Goal: Information Seeking & Learning: Find specific fact

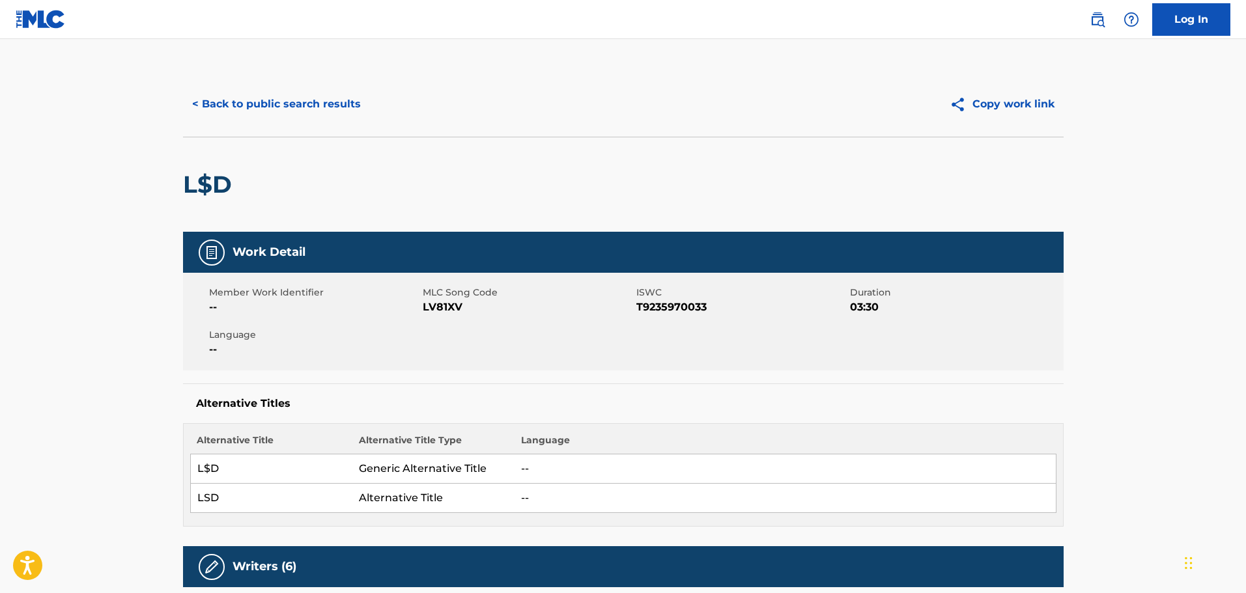
click at [270, 95] on button "< Back to public search results" at bounding box center [276, 104] width 187 height 33
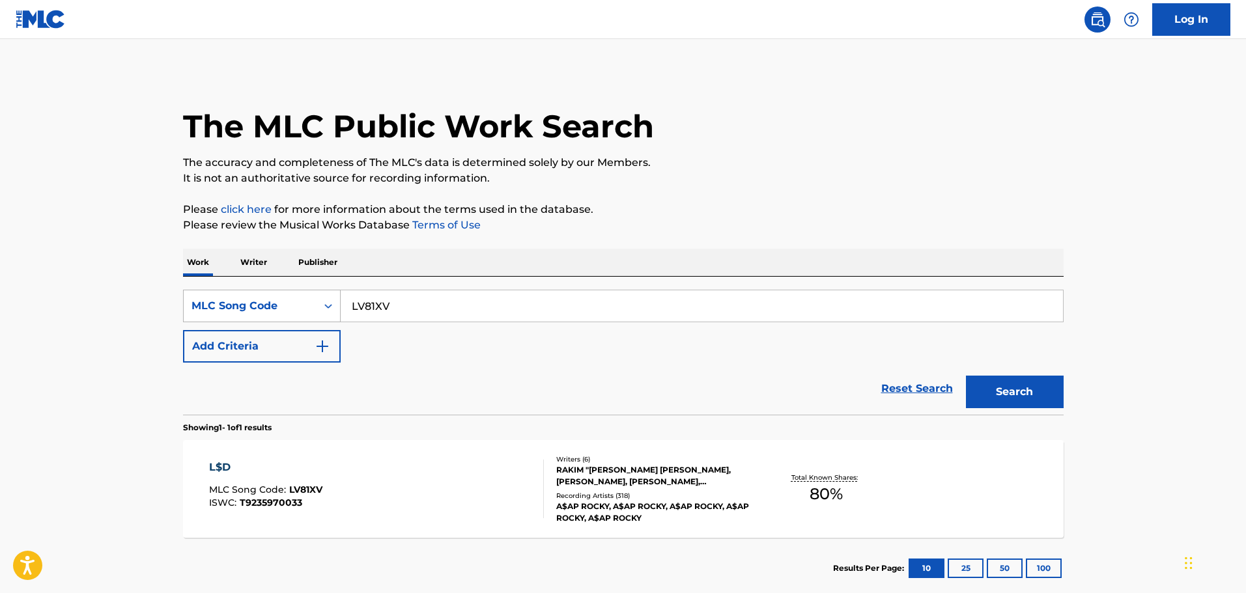
drag, startPoint x: 425, startPoint y: 310, endPoint x: 333, endPoint y: 310, distance: 91.2
click at [333, 310] on div "SearchWithCriteriad78bd644-6178-4f33-97c7-1a615b78e7db MLC Song Code LV81XV" at bounding box center [623, 306] width 880 height 33
paste input "8935G"
type input "L8935G"
click at [1022, 389] on button "Search" at bounding box center [1015, 392] width 98 height 33
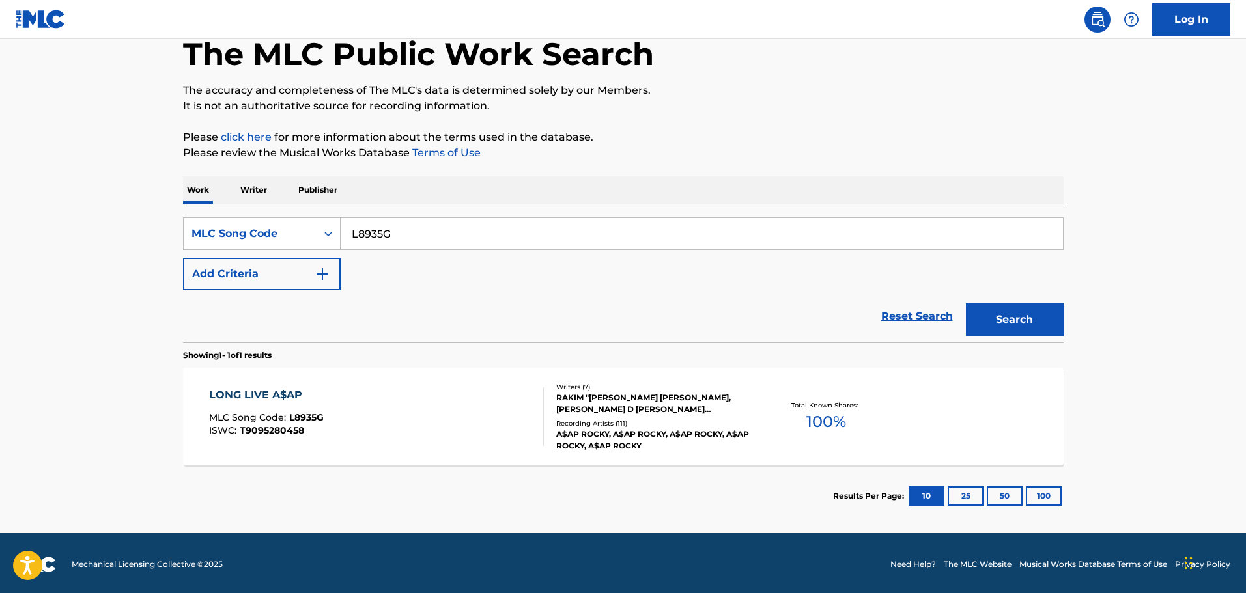
scroll to position [75, 0]
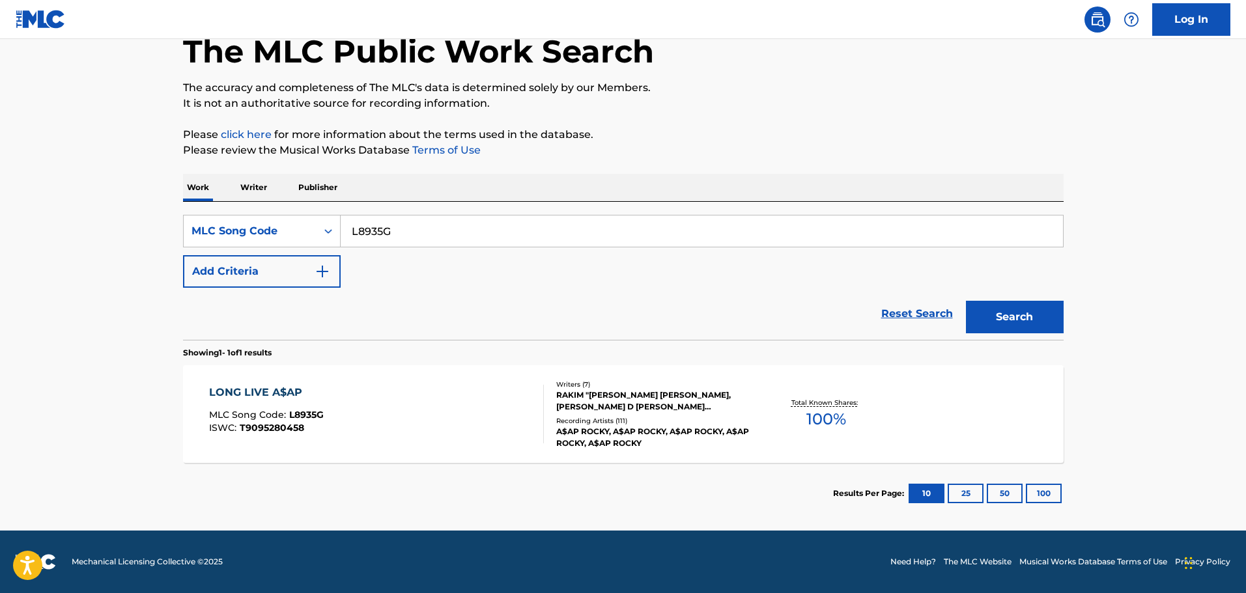
click at [643, 410] on div "RAKIM "[PERSON_NAME] [PERSON_NAME], [PERSON_NAME] D [PERSON_NAME] [PERSON_NAME]…" at bounding box center [654, 400] width 197 height 23
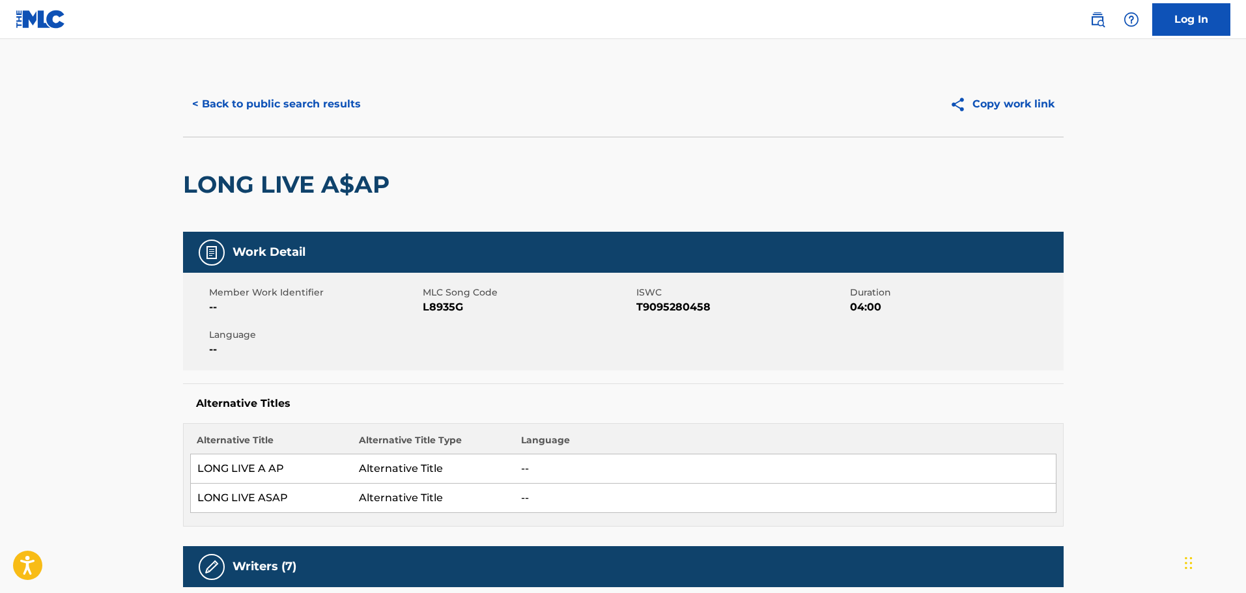
click at [294, 110] on button "< Back to public search results" at bounding box center [276, 104] width 187 height 33
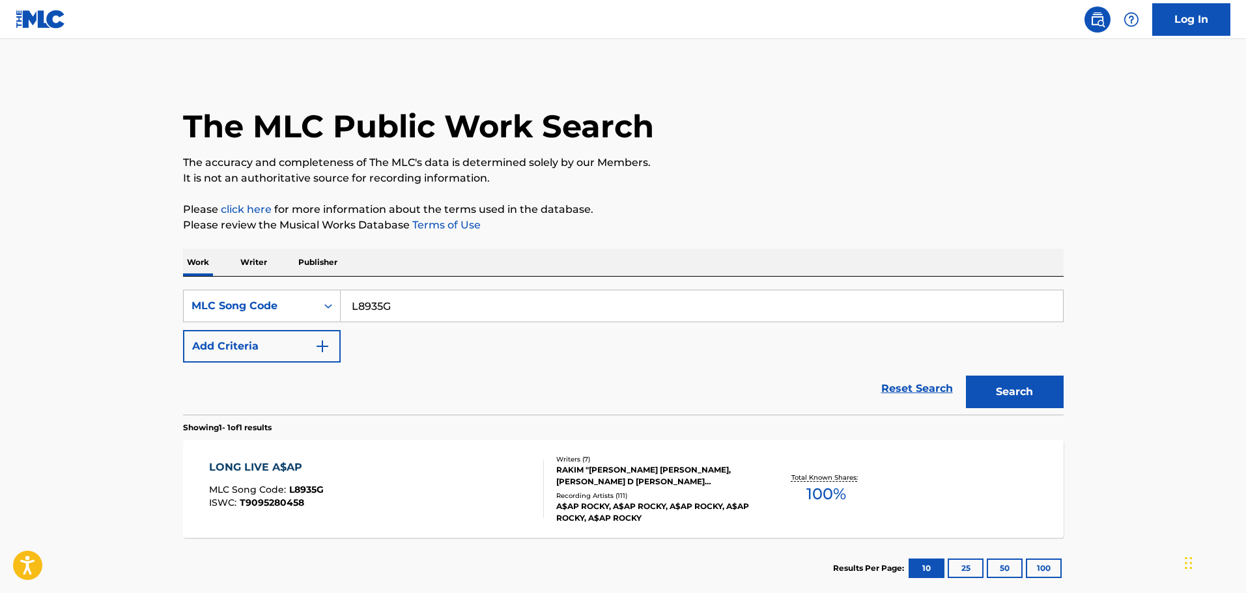
scroll to position [41, 0]
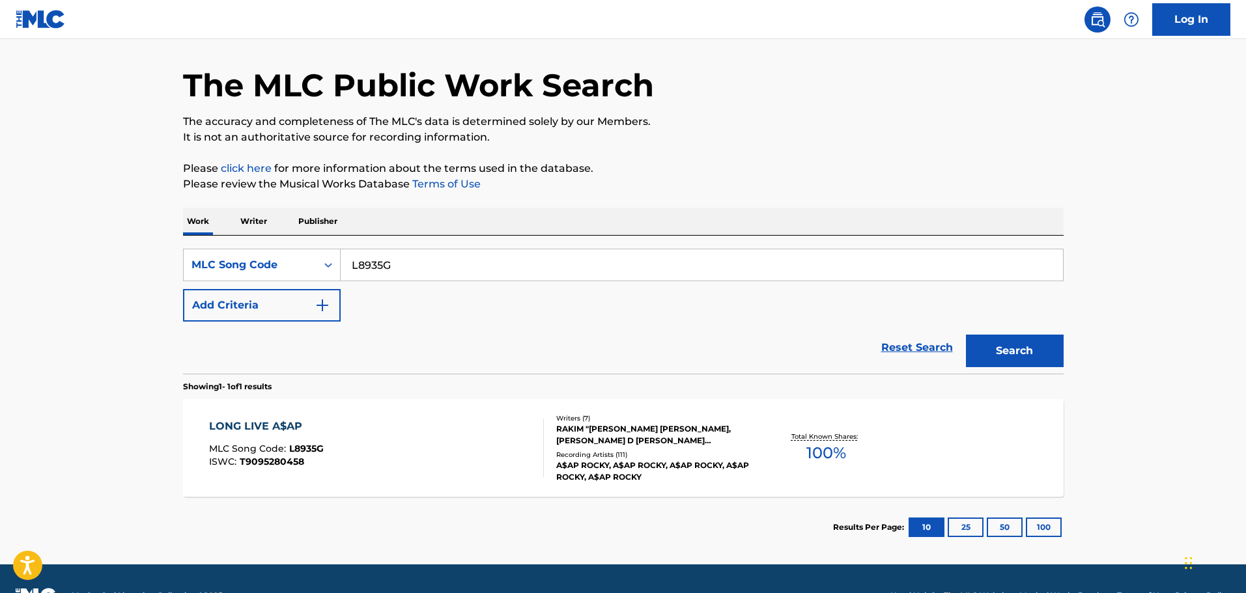
drag, startPoint x: 402, startPoint y: 265, endPoint x: 329, endPoint y: 283, distance: 75.0
click at [329, 283] on div "SearchWithCriteriad78bd644-6178-4f33-97c7-1a615b78e7db MLC Song Code L8935G Add…" at bounding box center [623, 285] width 880 height 73
paste input "PA0LA6"
type input "PA0LA6"
click at [1020, 338] on button "Search" at bounding box center [1015, 351] width 98 height 33
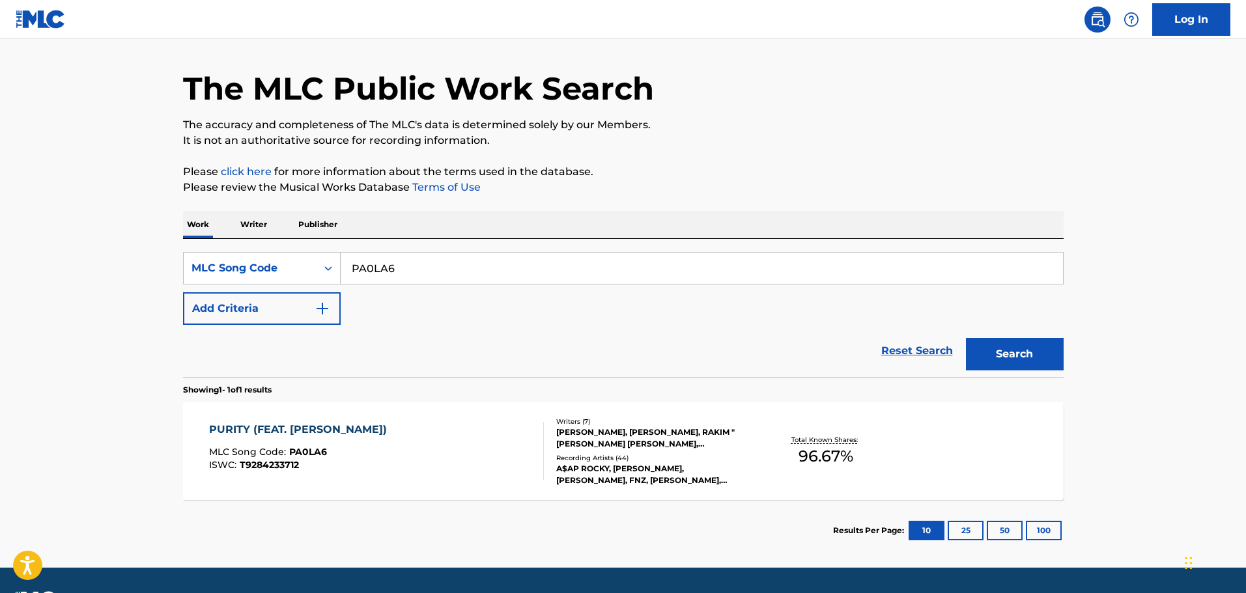
scroll to position [75, 0]
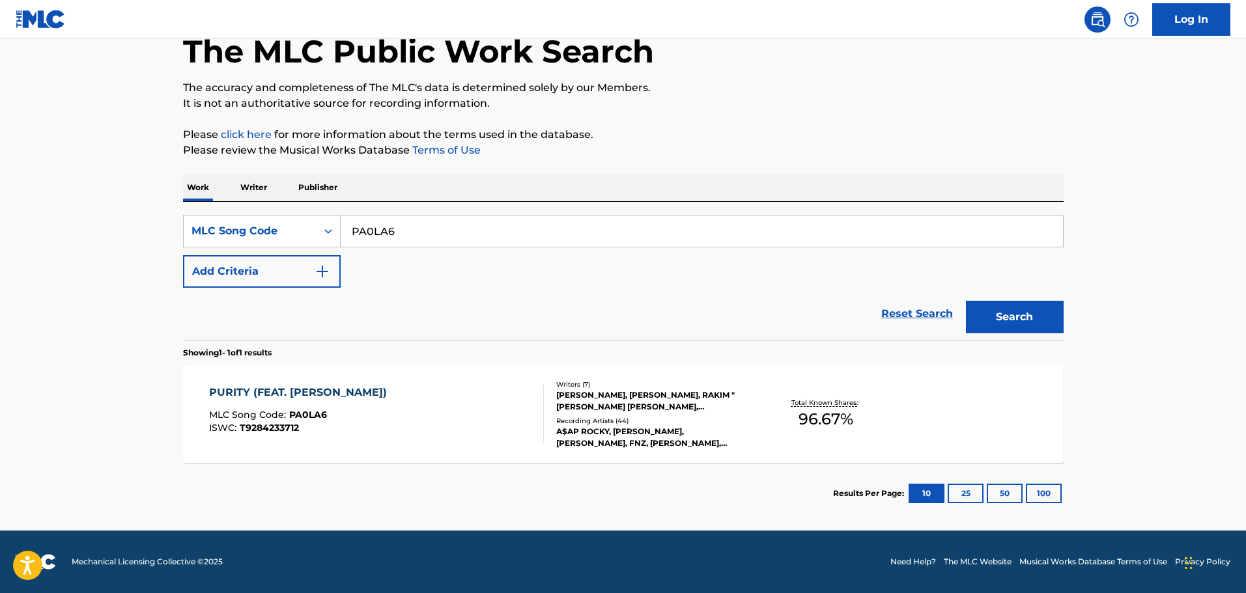
click at [614, 407] on div "[PERSON_NAME], [PERSON_NAME], RAKIM "[PERSON_NAME] [PERSON_NAME], [PERSON_NAME]…" at bounding box center [654, 400] width 197 height 23
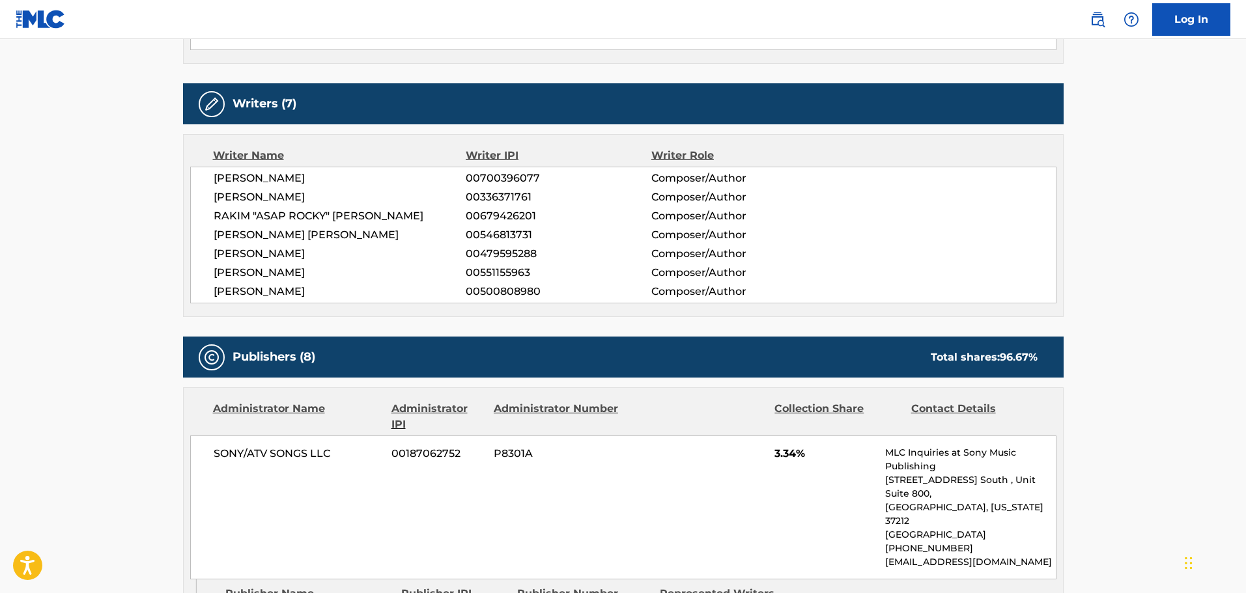
scroll to position [391, 0]
